Goal: Task Accomplishment & Management: Use online tool/utility

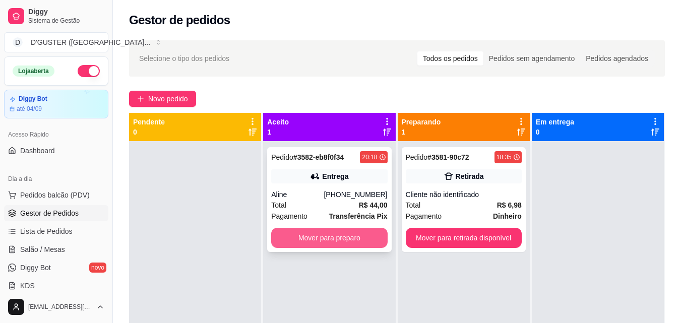
click at [307, 236] on button "Mover para preparo" at bounding box center [329, 238] width 116 height 20
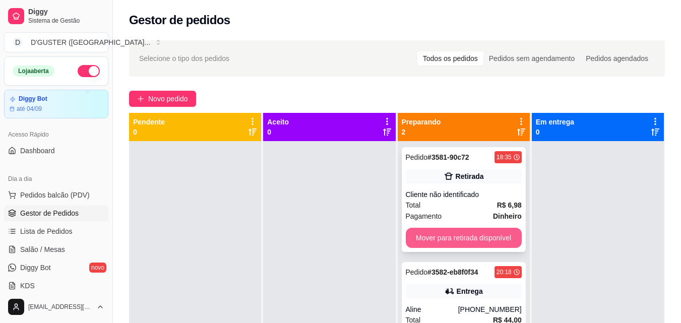
click at [450, 233] on button "Mover para retirada disponível" at bounding box center [464, 238] width 116 height 20
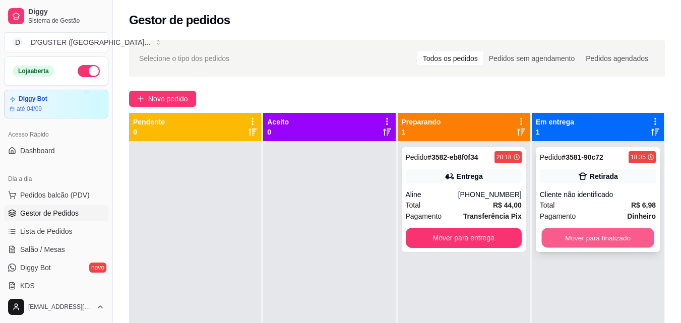
click at [600, 233] on button "Mover para finalizado" at bounding box center [597, 238] width 112 height 20
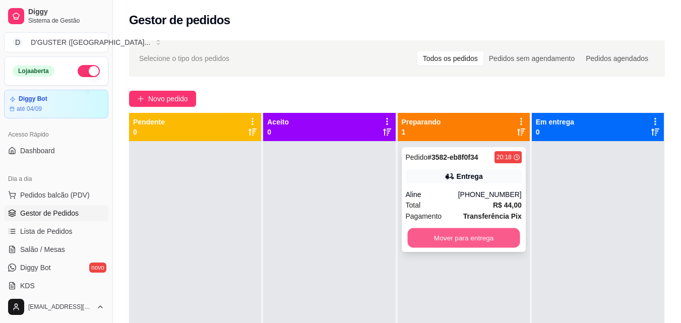
click at [442, 234] on button "Mover para entrega" at bounding box center [463, 238] width 112 height 20
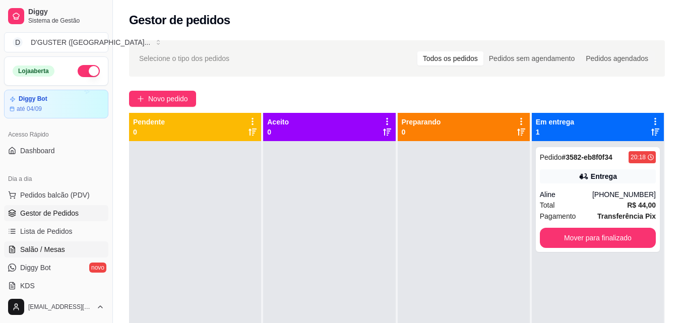
click at [53, 244] on span "Salão / Mesas" at bounding box center [42, 249] width 45 height 10
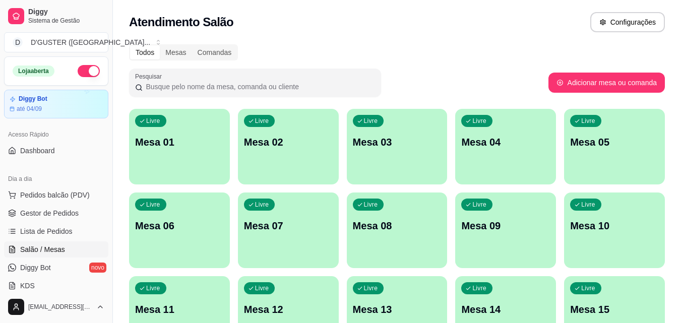
click at [205, 147] on p "Mesa 01" at bounding box center [179, 142] width 89 height 14
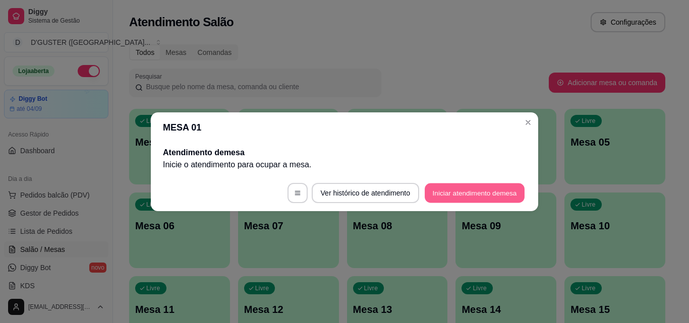
click at [450, 190] on button "Iniciar atendimento de mesa" at bounding box center [474, 193] width 100 height 20
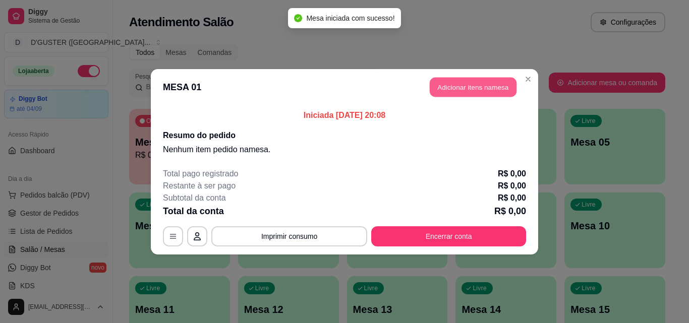
click at [471, 95] on button "Adicionar itens na mesa" at bounding box center [472, 87] width 87 height 20
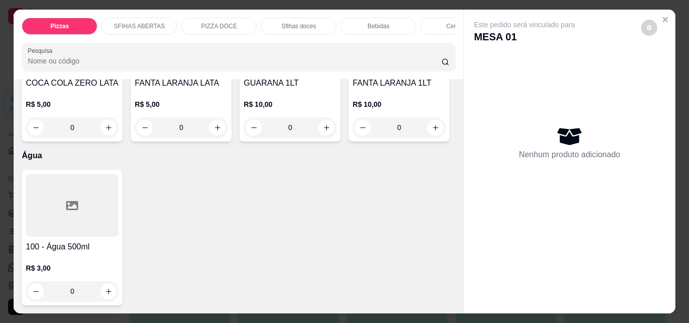
scroll to position [4032, 0]
click at [111, 130] on icon "increase-product-quantity" at bounding box center [108, 127] width 5 height 5
type input "1"
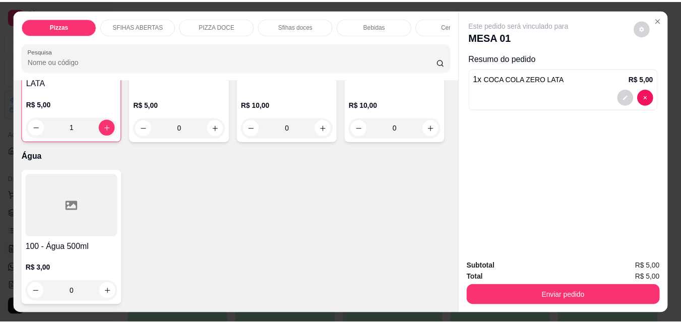
scroll to position [4333, 0]
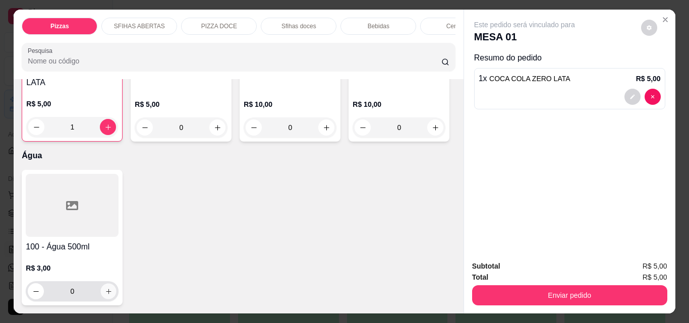
click at [105, 288] on icon "increase-product-quantity" at bounding box center [109, 292] width 8 height 8
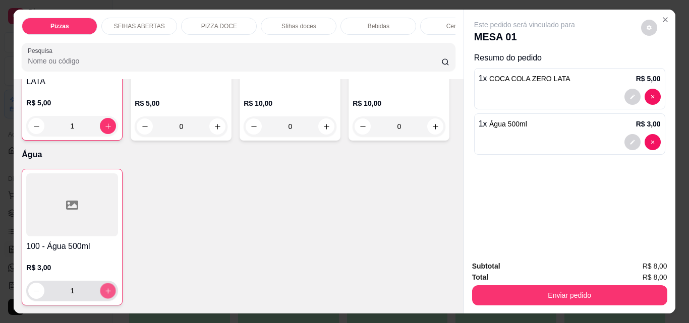
click at [105, 288] on icon "increase-product-quantity" at bounding box center [107, 290] width 5 height 5
type input "2"
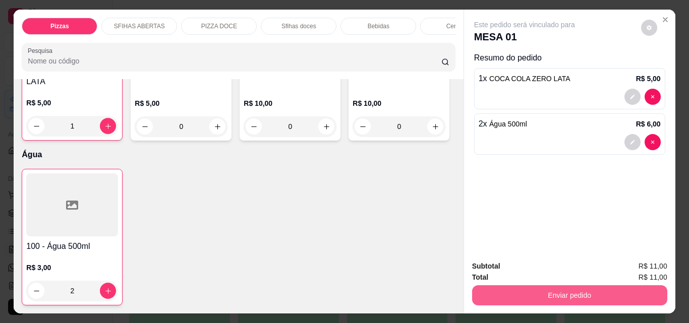
click at [575, 291] on button "Enviar pedido" at bounding box center [569, 295] width 195 height 20
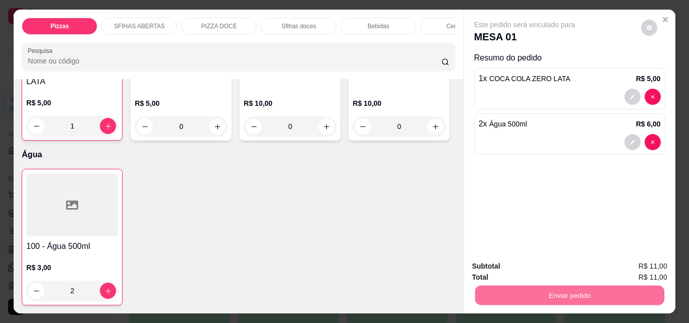
click at [545, 266] on button "Não registrar e enviar pedido" at bounding box center [536, 266] width 102 height 19
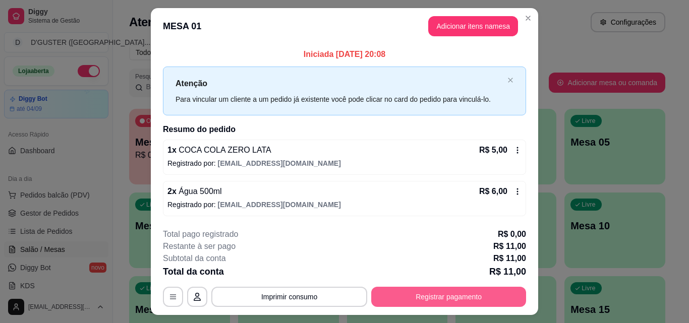
click at [428, 294] on button "Registrar pagamento" at bounding box center [448, 297] width 155 height 20
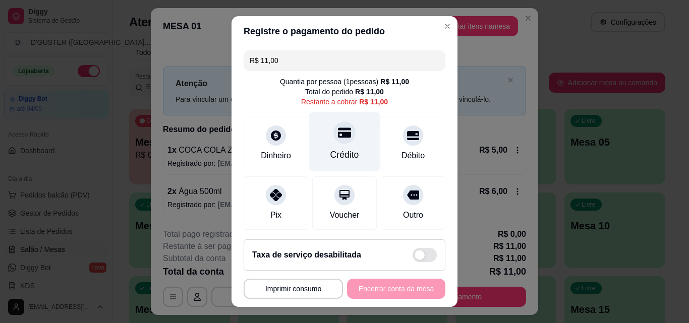
click at [331, 145] on div "Crédito" at bounding box center [344, 141] width 71 height 59
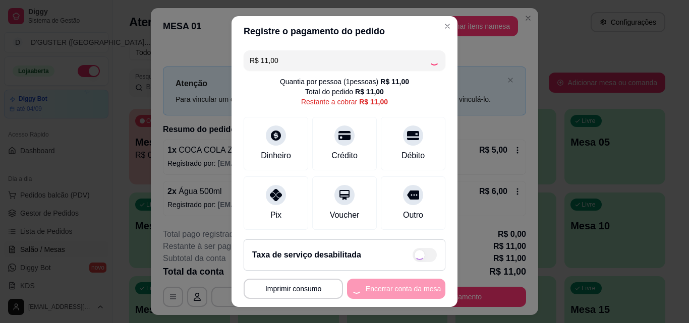
type input "R$ 0,00"
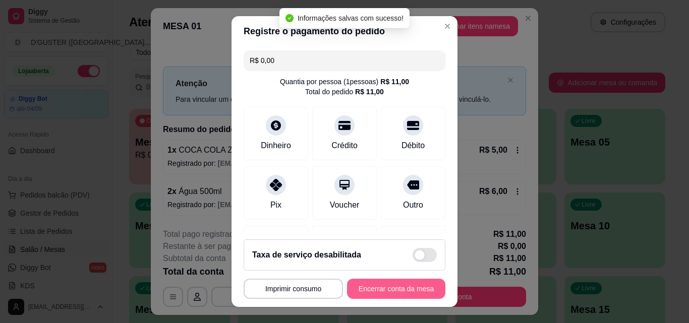
click at [398, 293] on button "Encerrar conta da mesa" at bounding box center [396, 289] width 98 height 20
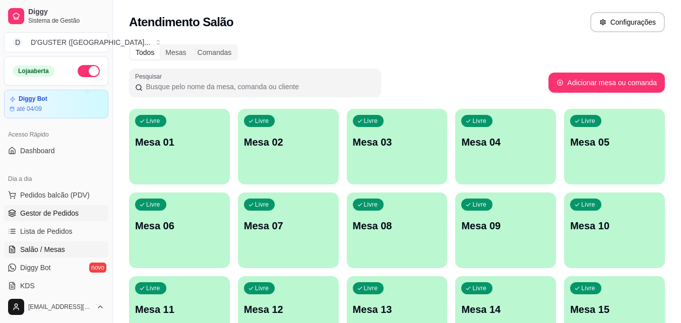
click at [60, 213] on span "Gestor de Pedidos" at bounding box center [49, 213] width 58 height 10
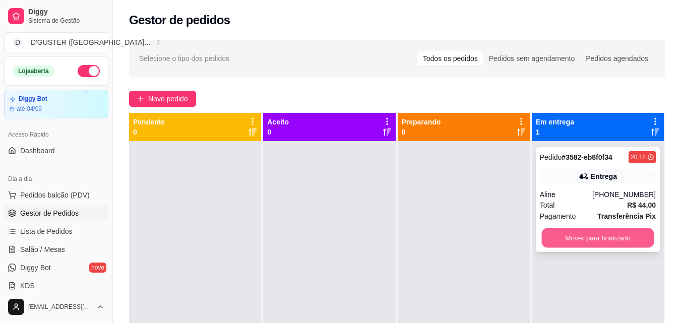
click at [589, 238] on button "Mover para finalizado" at bounding box center [597, 238] width 112 height 20
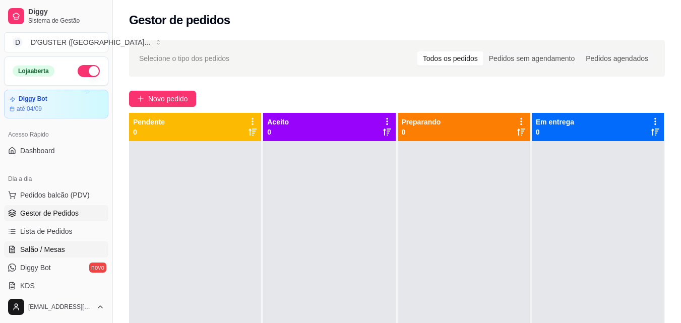
click at [49, 245] on span "Salão / Mesas" at bounding box center [42, 249] width 45 height 10
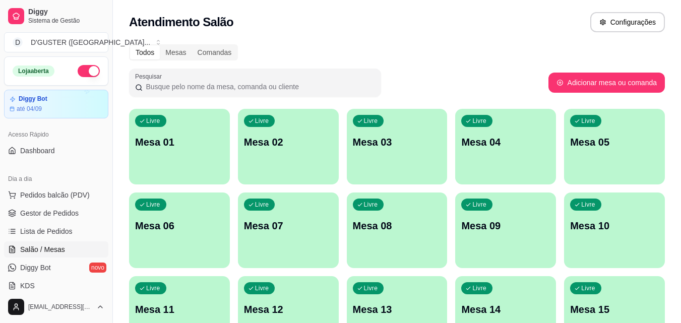
click at [53, 203] on ul "Pedidos balcão (PDV) Gestor de Pedidos Lista de Pedidos Salão / Mesas Diggy Bot…" at bounding box center [56, 240] width 104 height 107
click at [55, 208] on span "Gestor de Pedidos" at bounding box center [49, 213] width 58 height 10
